Goal: Task Accomplishment & Management: Complete application form

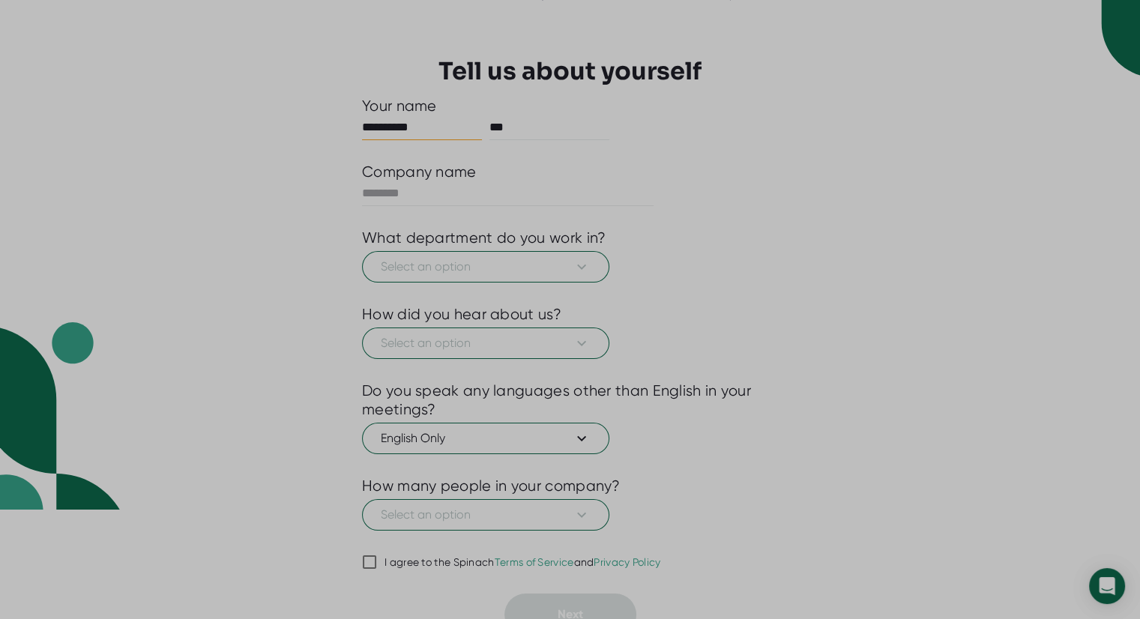
scroll to position [110, 0]
click at [432, 191] on input "text" at bounding box center [508, 193] width 292 height 24
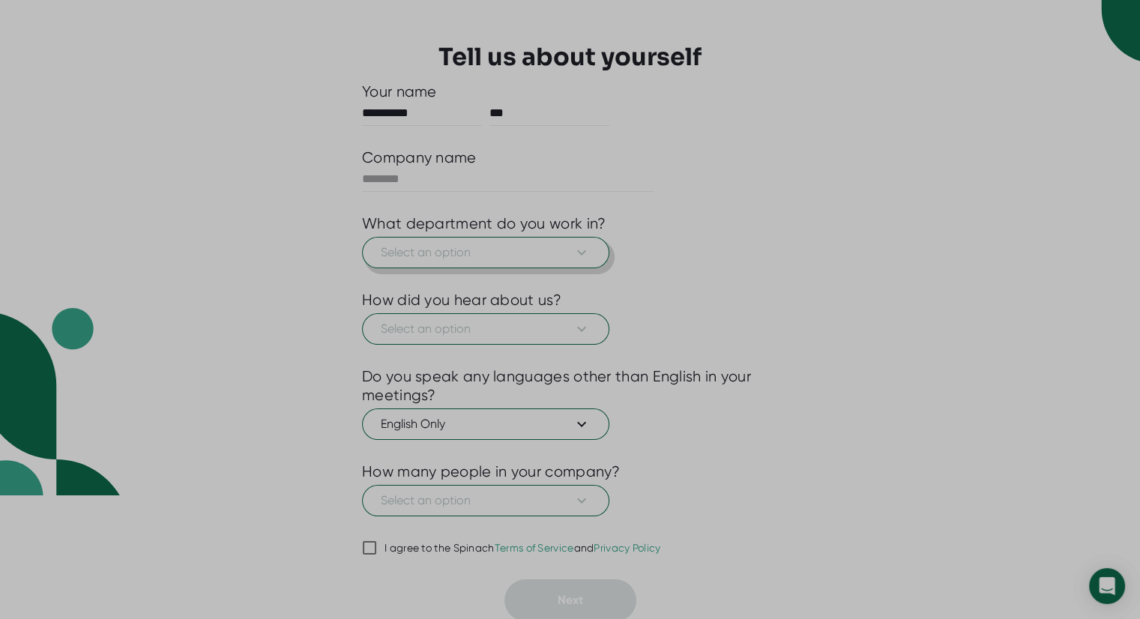
click at [446, 247] on span "Select an option" at bounding box center [486, 253] width 210 height 18
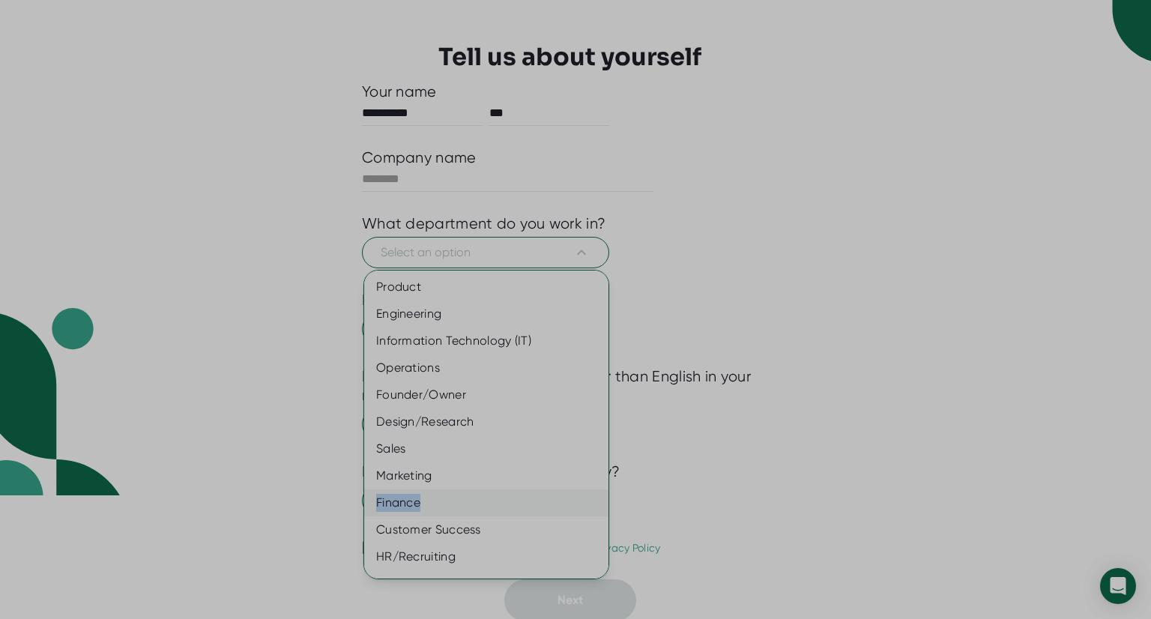
drag, startPoint x: 546, startPoint y: 488, endPoint x: 546, endPoint y: 498, distance: 10.5
click at [546, 498] on div "Product Engineering Information Technology (IT) Operations Founder/Owner Design…" at bounding box center [492, 449] width 256 height 351
click at [546, 498] on div "Finance" at bounding box center [492, 502] width 256 height 27
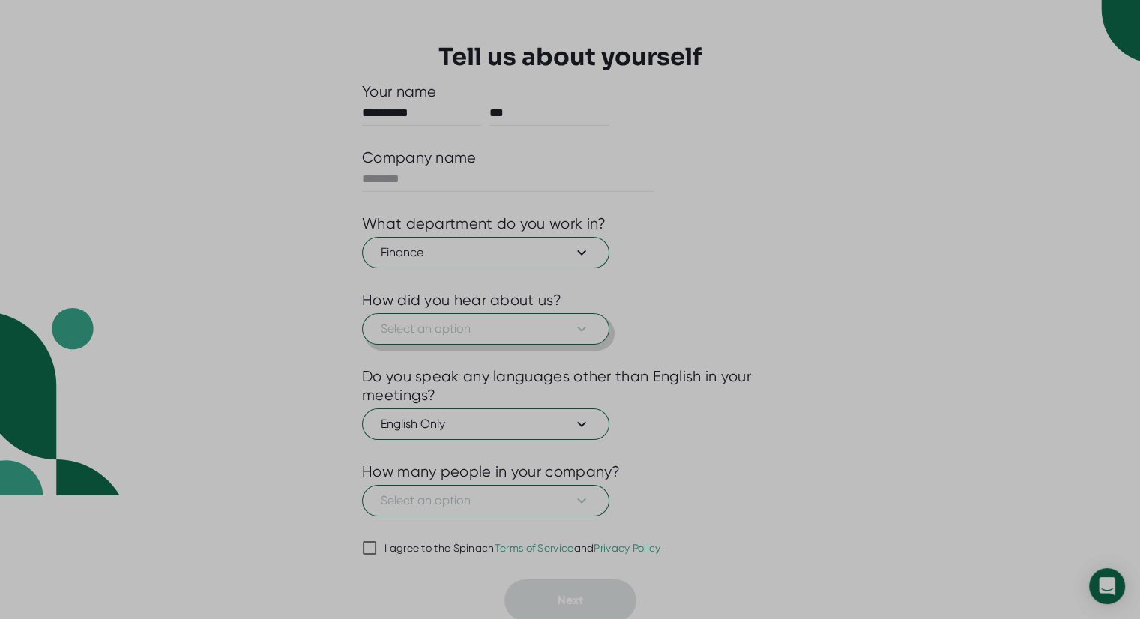
click at [510, 335] on span "Select an option" at bounding box center [486, 329] width 210 height 18
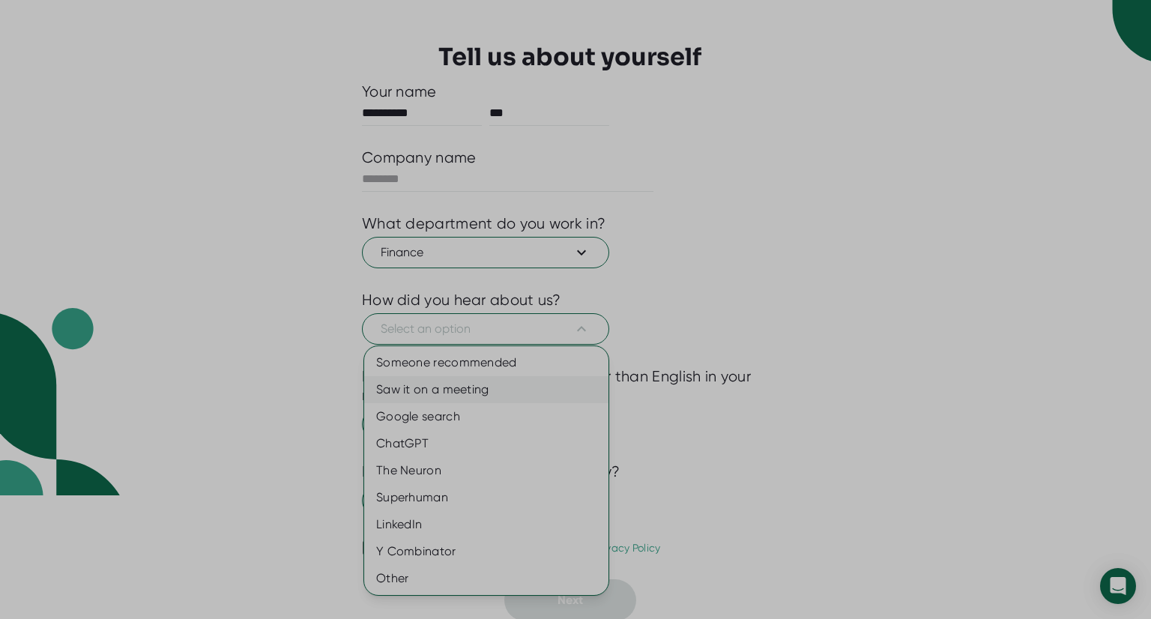
click at [510, 379] on div "Saw it on a meeting" at bounding box center [486, 389] width 244 height 27
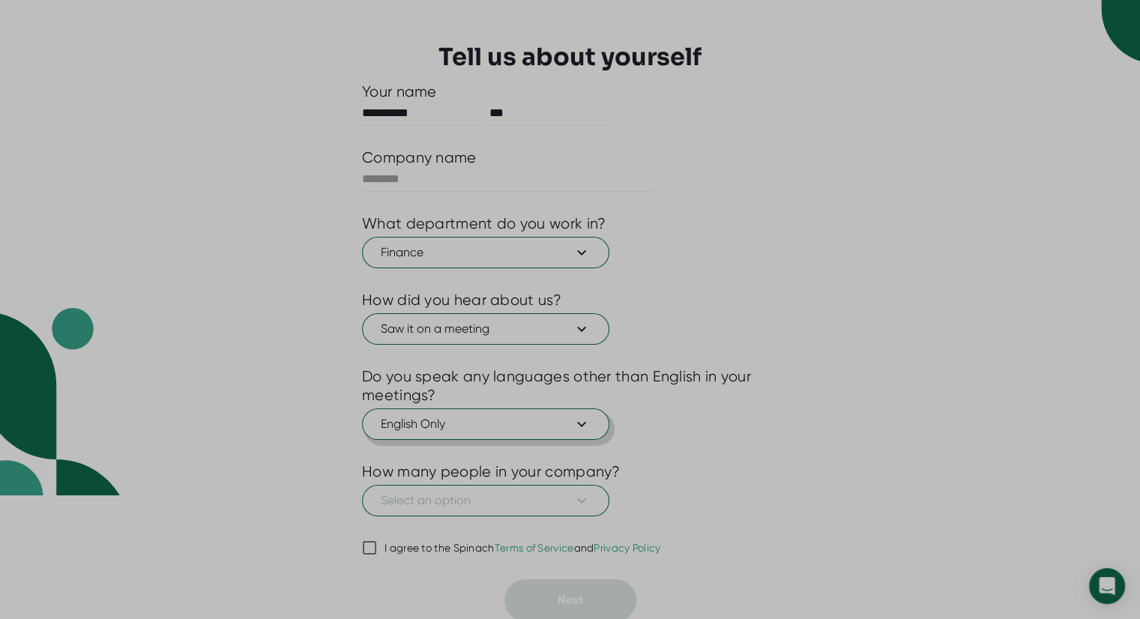
click at [519, 424] on span "English Only" at bounding box center [486, 424] width 210 height 18
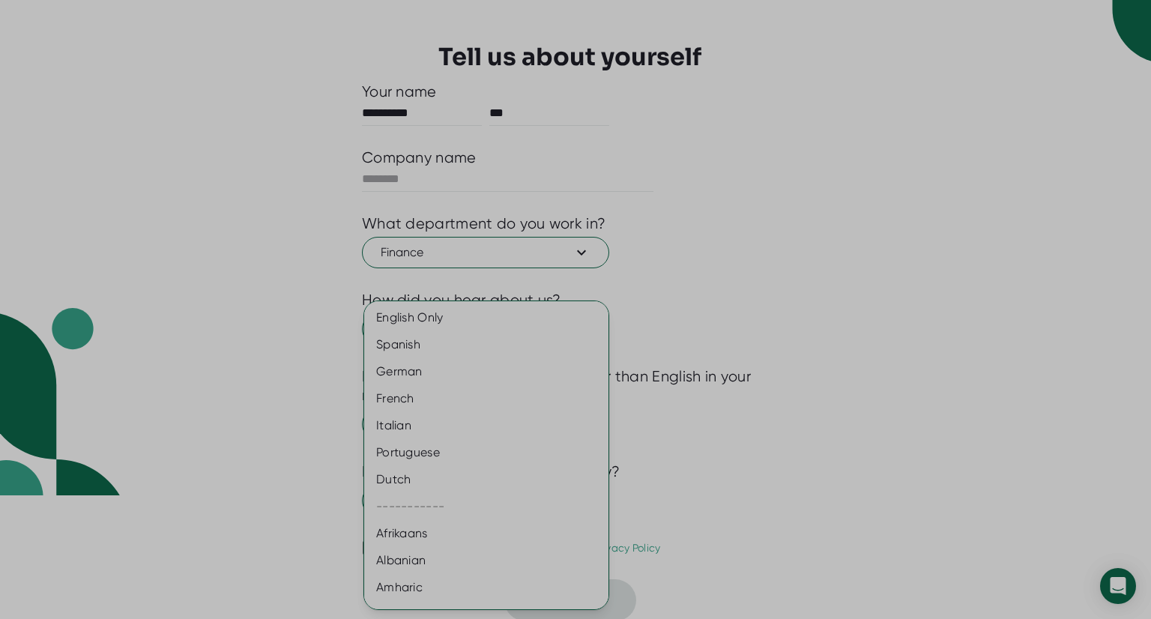
click at [714, 340] on div at bounding box center [575, 309] width 1151 height 619
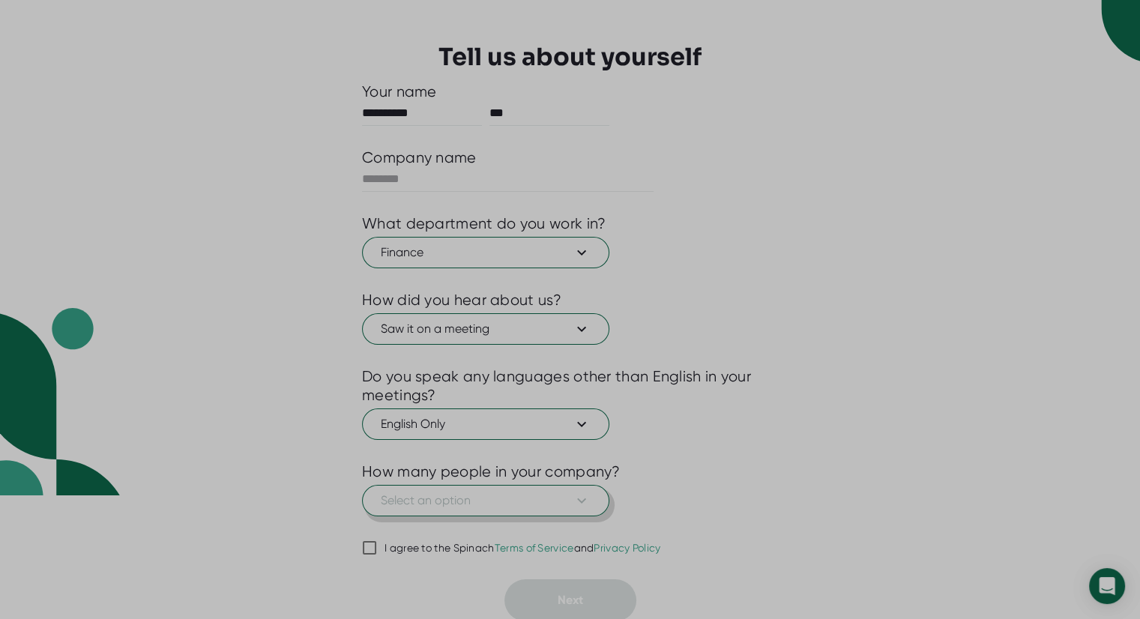
click at [567, 498] on span "Select an option" at bounding box center [486, 501] width 210 height 18
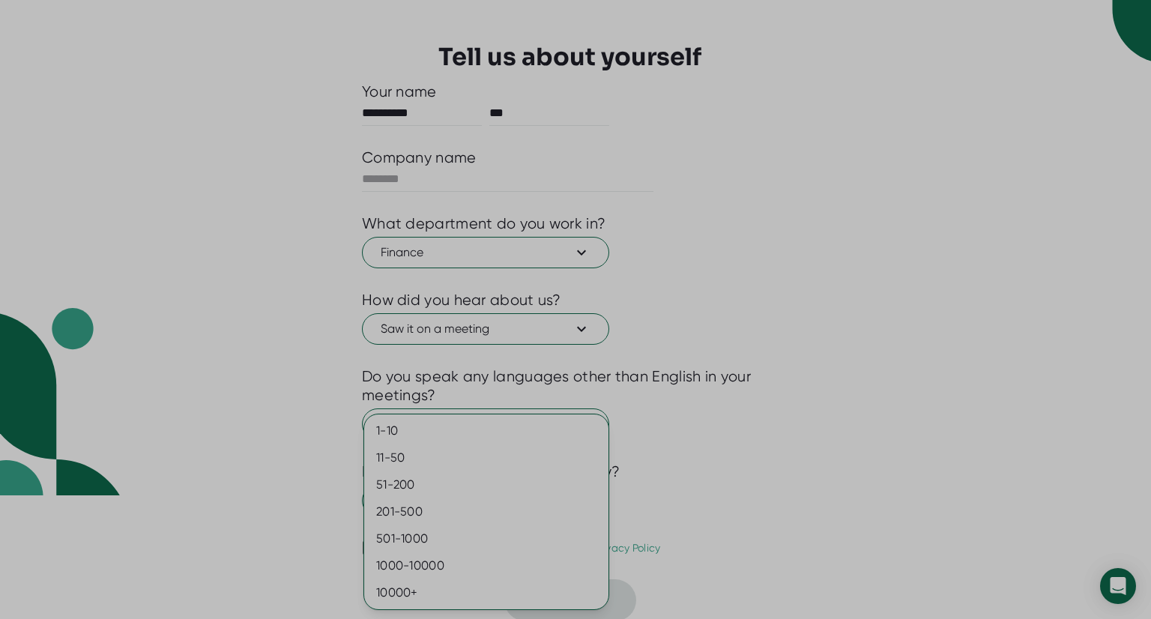
click at [732, 433] on div at bounding box center [575, 309] width 1151 height 619
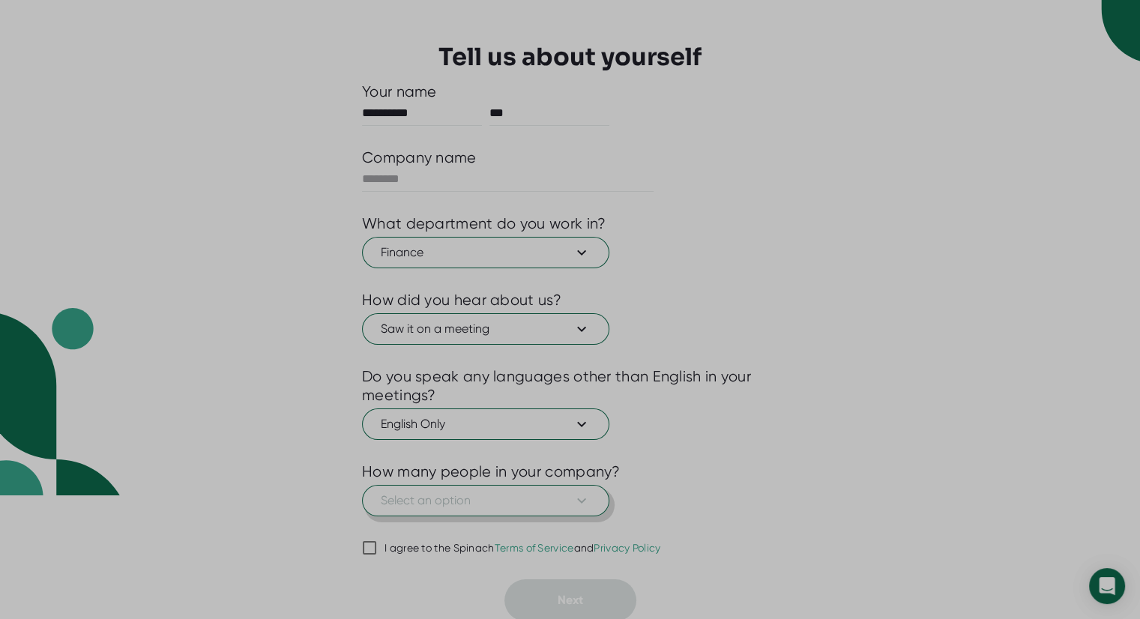
click at [546, 492] on span "Select an option" at bounding box center [486, 501] width 210 height 18
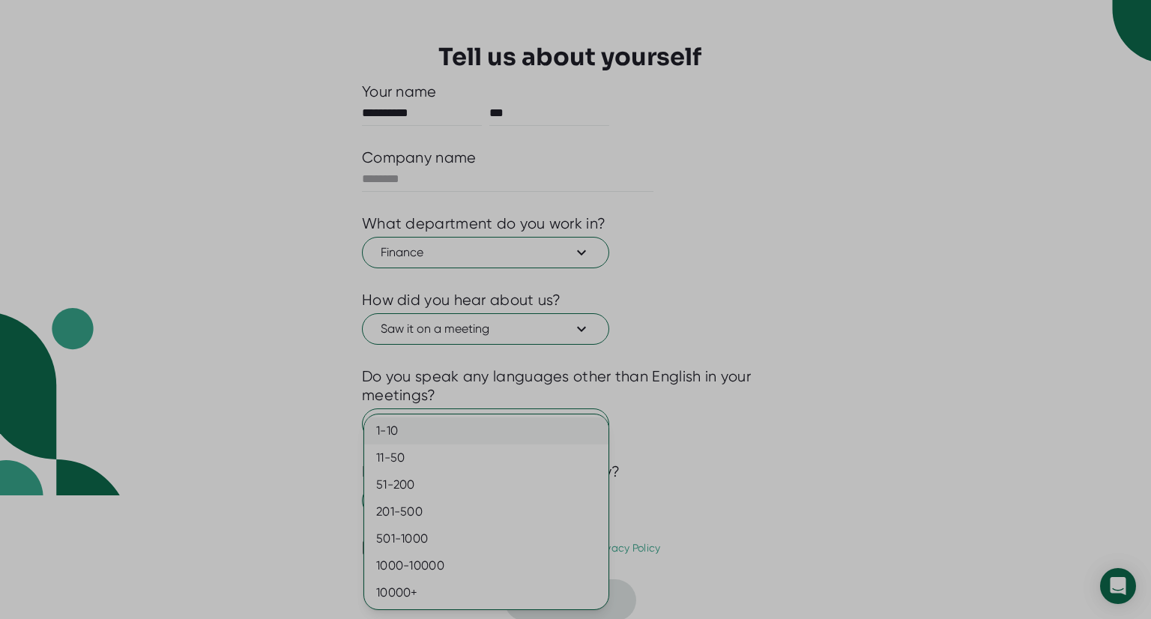
click at [537, 433] on div "1-10" at bounding box center [486, 431] width 244 height 27
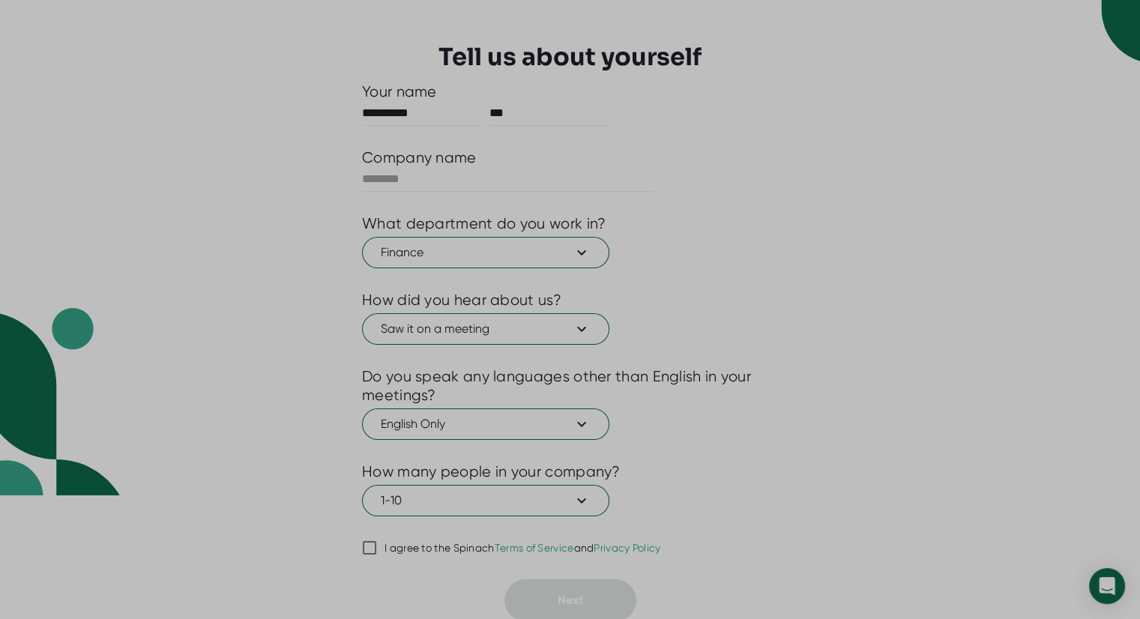
click at [369, 544] on input "I agree to the Spinach Terms of Service and Privacy Policy" at bounding box center [369, 548] width 15 height 18
checkbox input "true"
drag, startPoint x: 630, startPoint y: 493, endPoint x: 627, endPoint y: 480, distance: 13.1
click at [627, 481] on div "1-10" at bounding box center [570, 498] width 416 height 35
click at [468, 189] on input "text" at bounding box center [508, 179] width 292 height 24
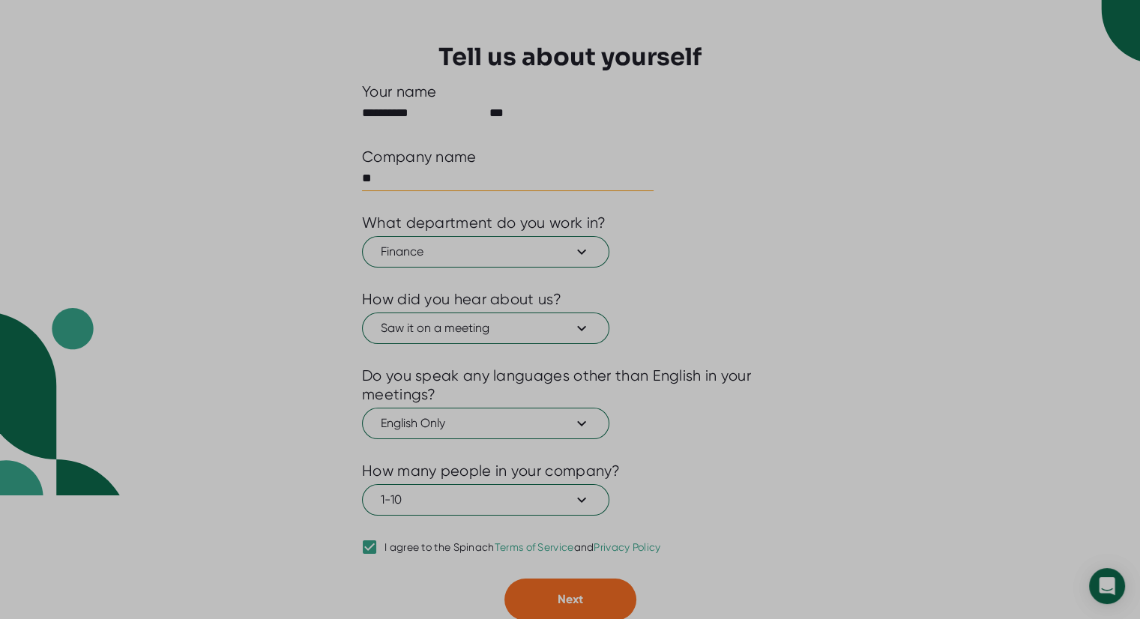
click at [468, 189] on input "**" at bounding box center [508, 178] width 292 height 24
type input "**********"
click at [594, 591] on button "Next" at bounding box center [570, 600] width 132 height 42
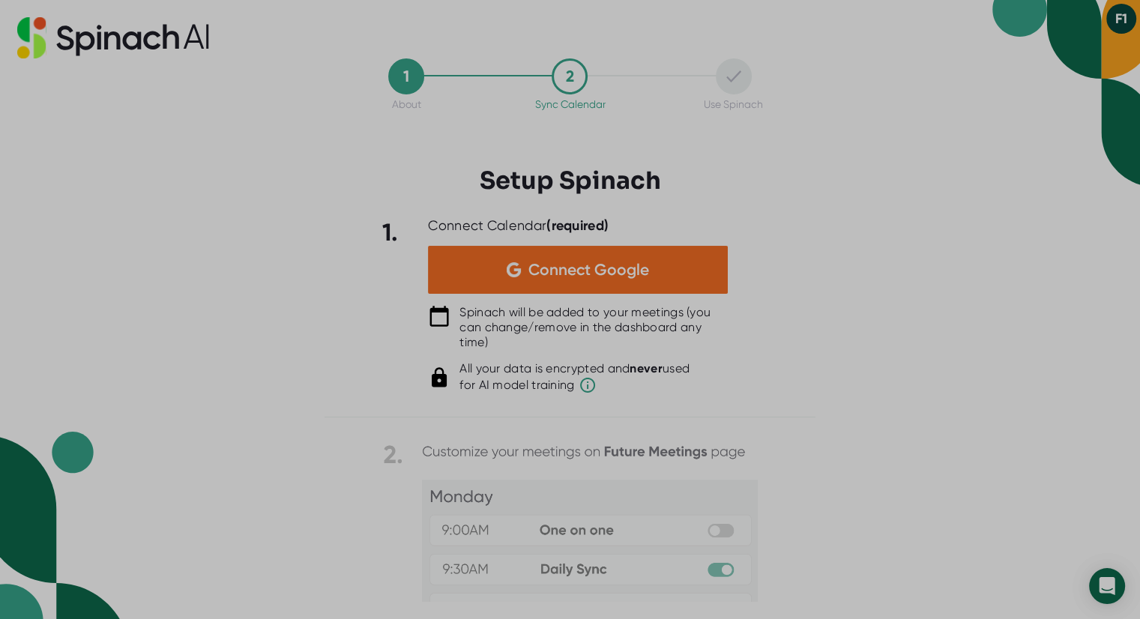
scroll to position [0, 0]
